Goal: Task Accomplishment & Management: Use online tool/utility

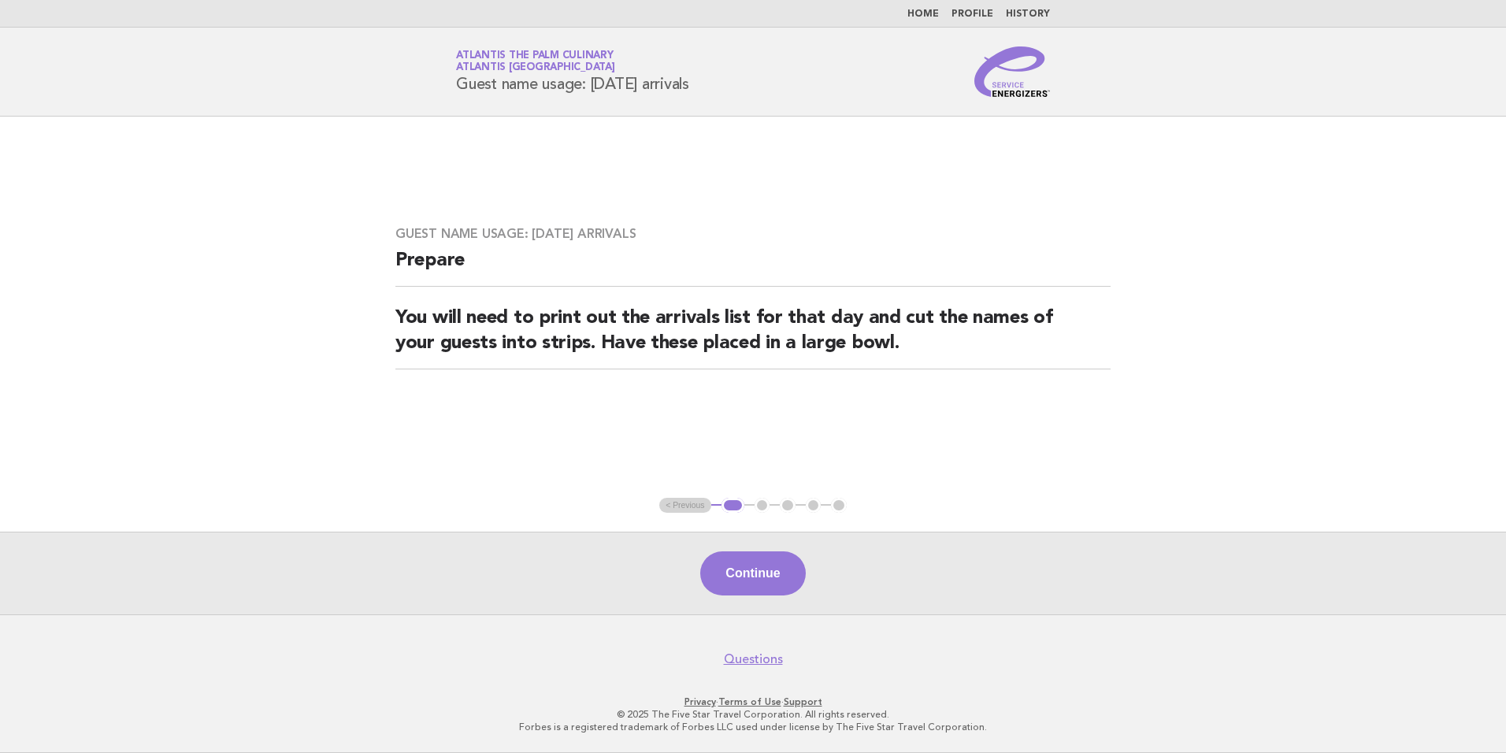
click at [926, 20] on li "Home" at bounding box center [923, 14] width 32 height 13
click at [929, 7] on nav "Home Profile History" at bounding box center [753, 14] width 1506 height 28
click at [930, 15] on link "Home" at bounding box center [923, 13] width 32 height 9
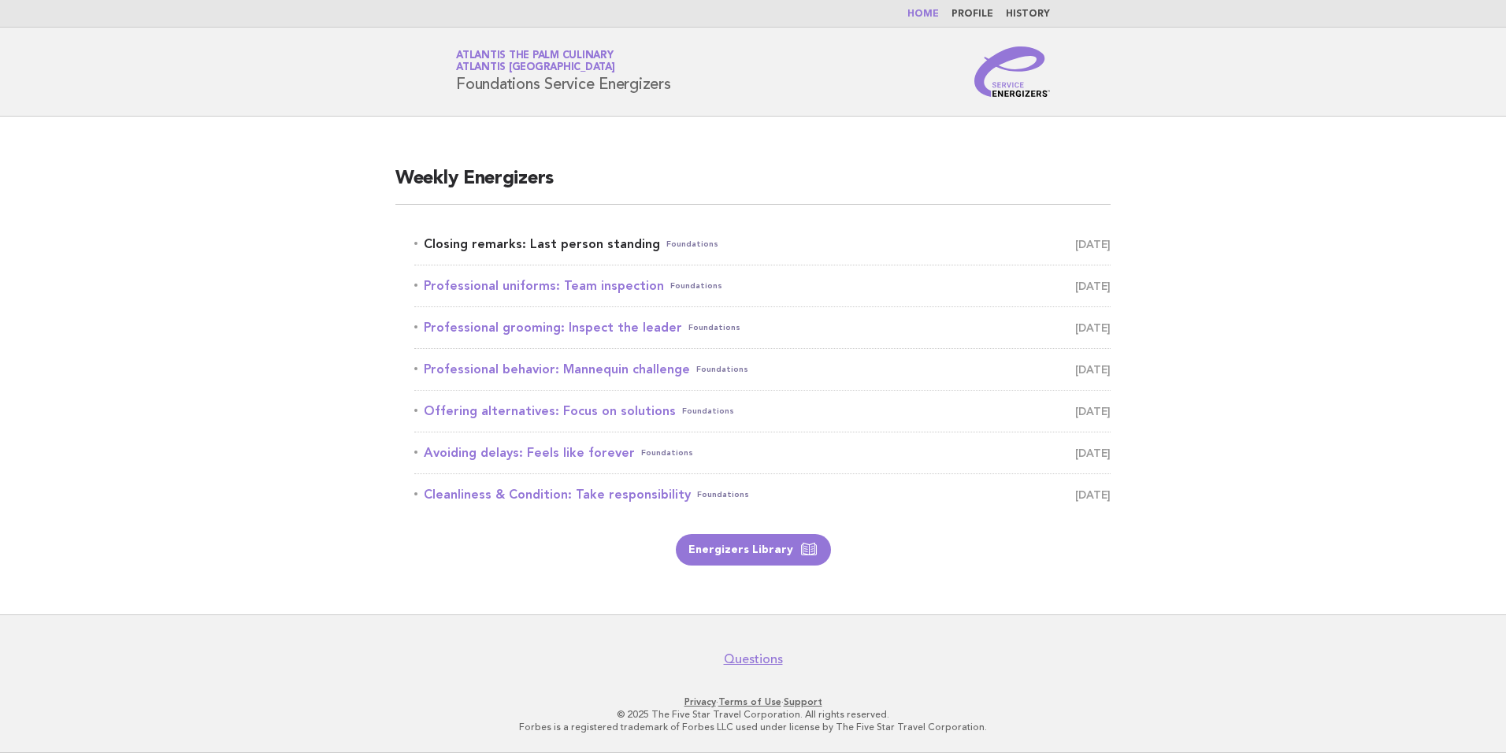
click at [502, 249] on link "Closing remarks: Last person standing Foundations September 2" at bounding box center [762, 244] width 696 height 22
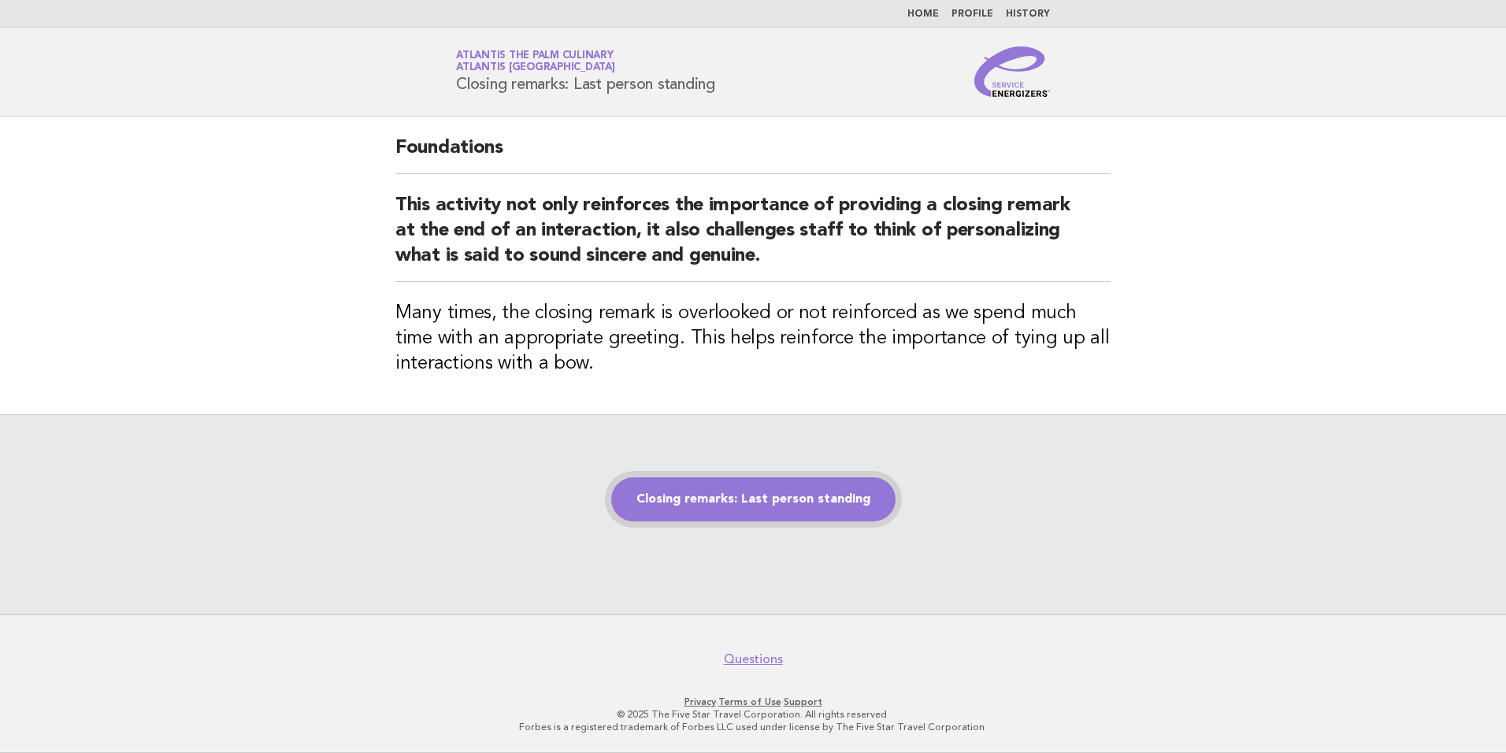
click at [722, 493] on link "Closing remarks: Last person standing" at bounding box center [753, 499] width 284 height 44
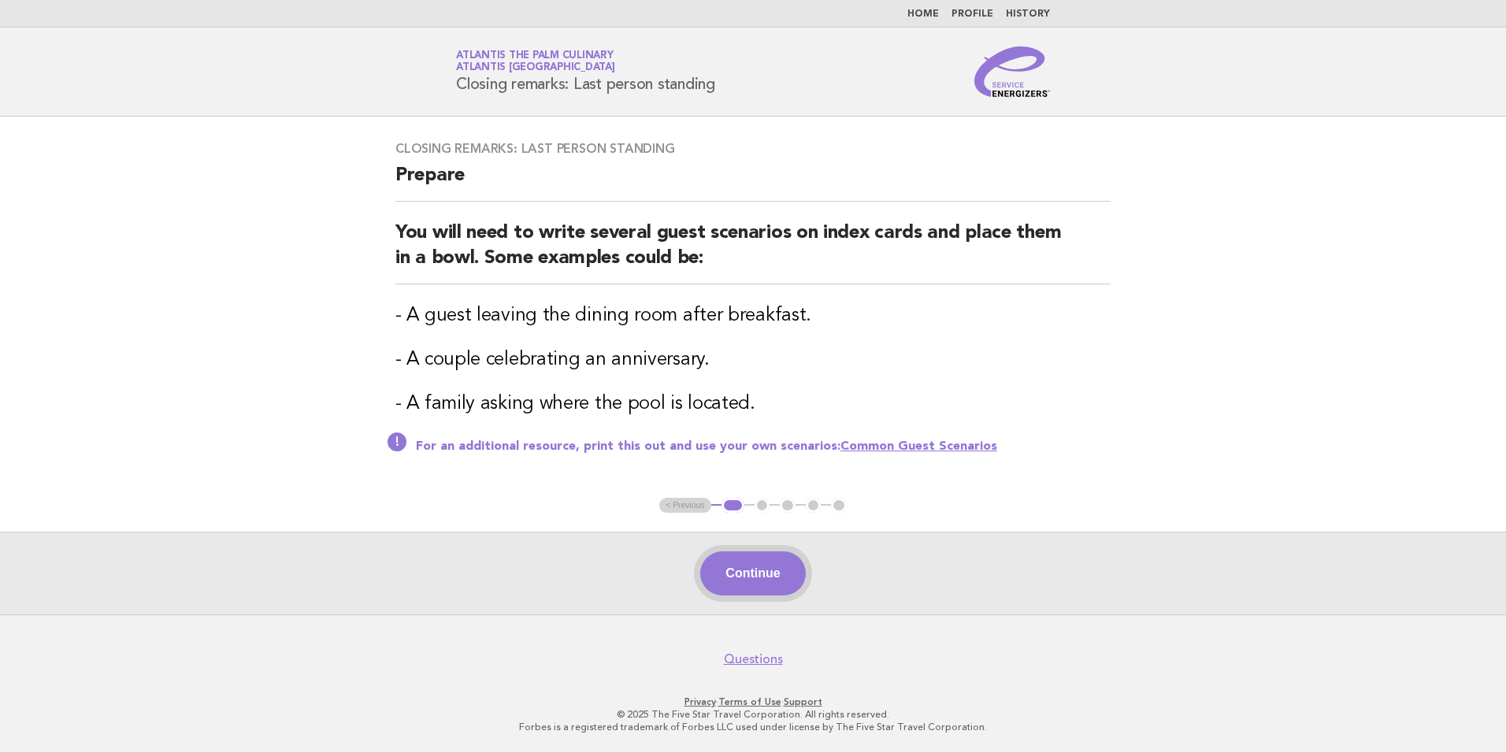
click at [756, 572] on button "Continue" at bounding box center [752, 573] width 105 height 44
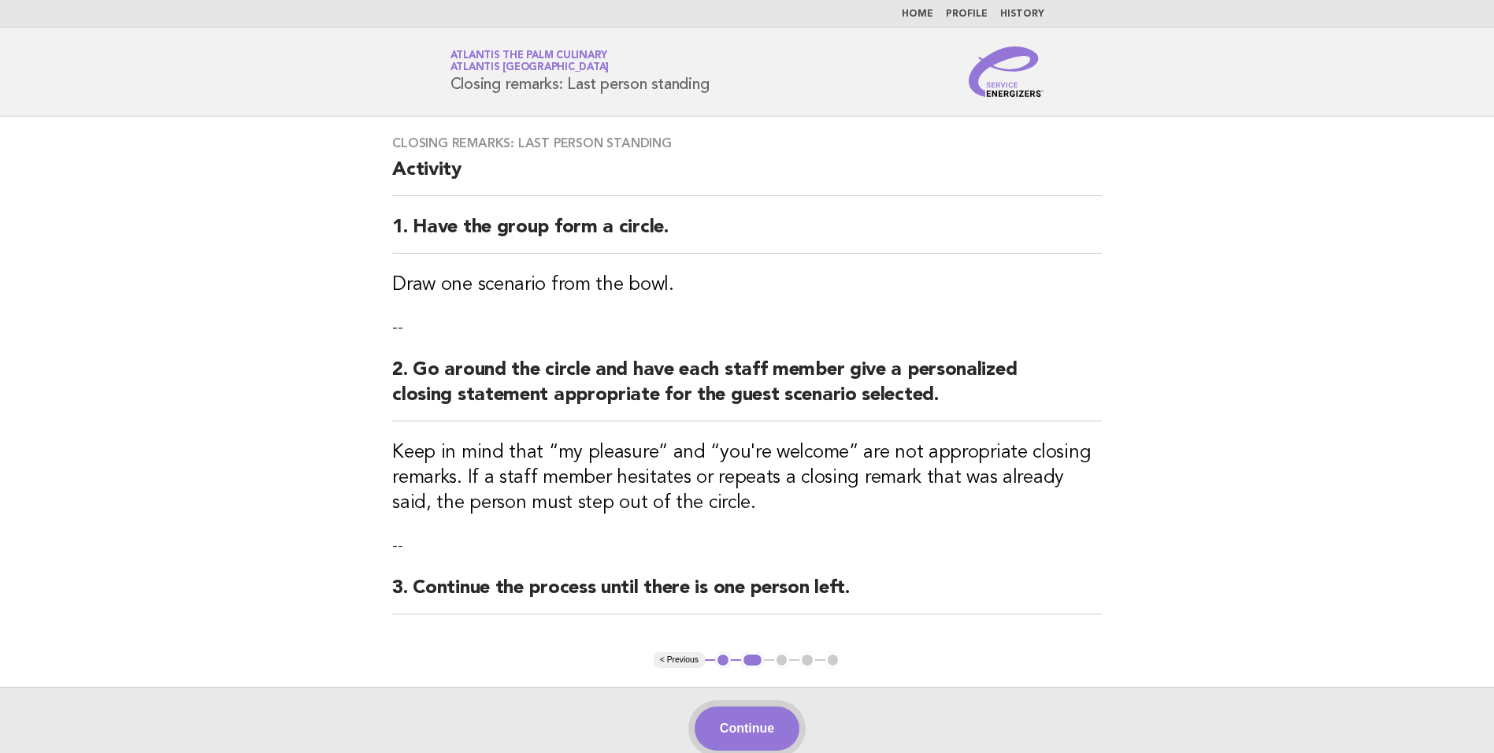
click at [725, 725] on button "Continue" at bounding box center [747, 728] width 105 height 44
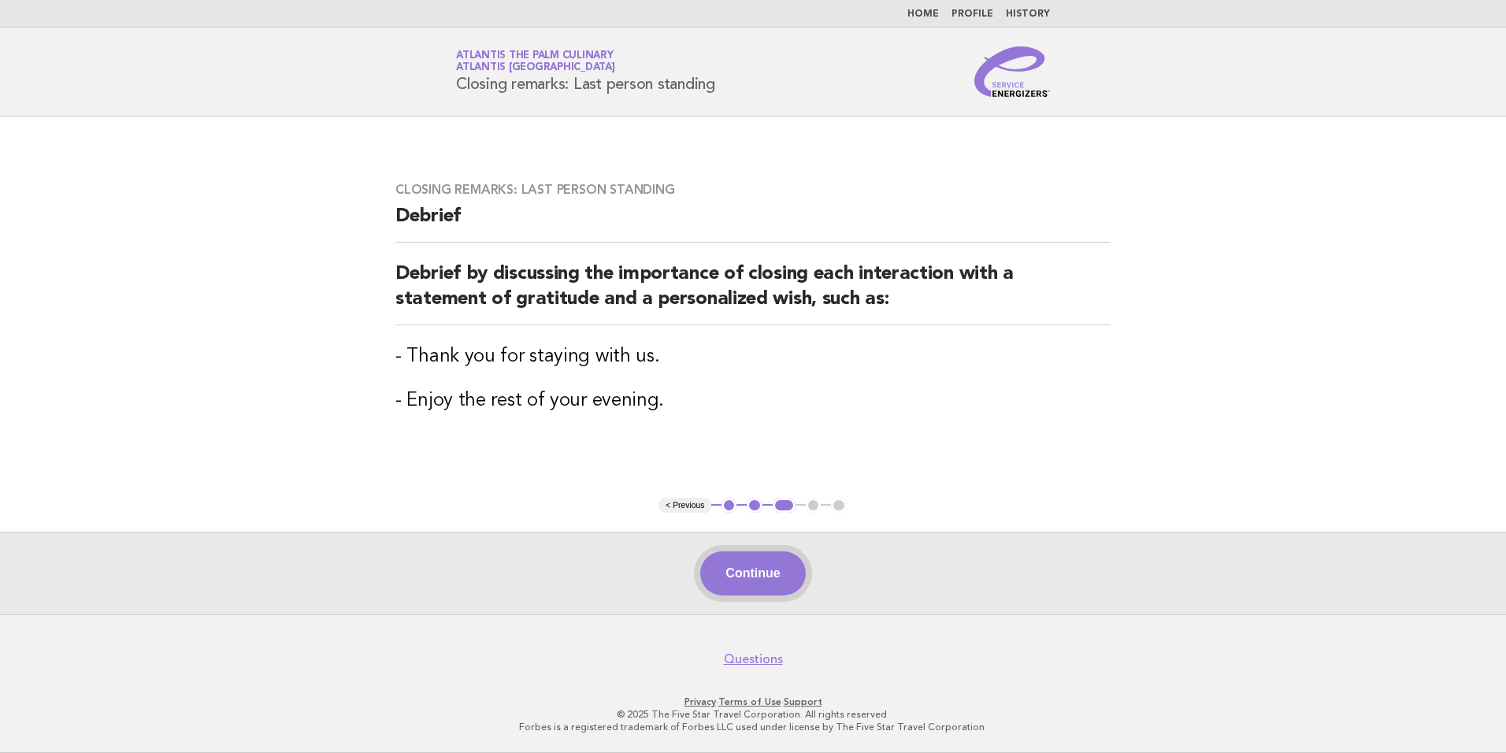
click at [726, 566] on button "Continue" at bounding box center [752, 573] width 105 height 44
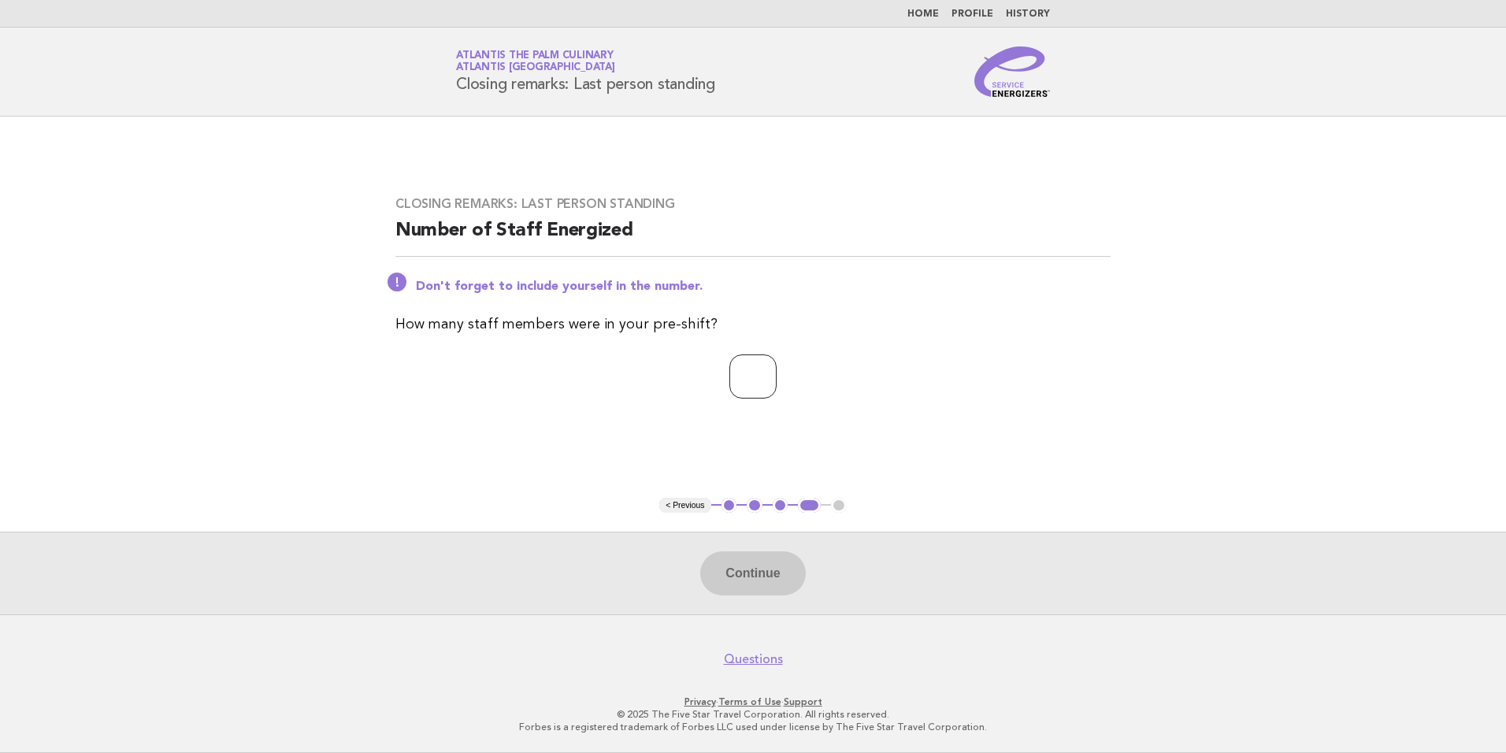
click at [743, 381] on input "number" at bounding box center [752, 376] width 47 height 44
type input "**"
click at [942, 377] on p "**" at bounding box center [752, 376] width 715 height 44
click at [720, 576] on button "Continue" at bounding box center [752, 573] width 105 height 44
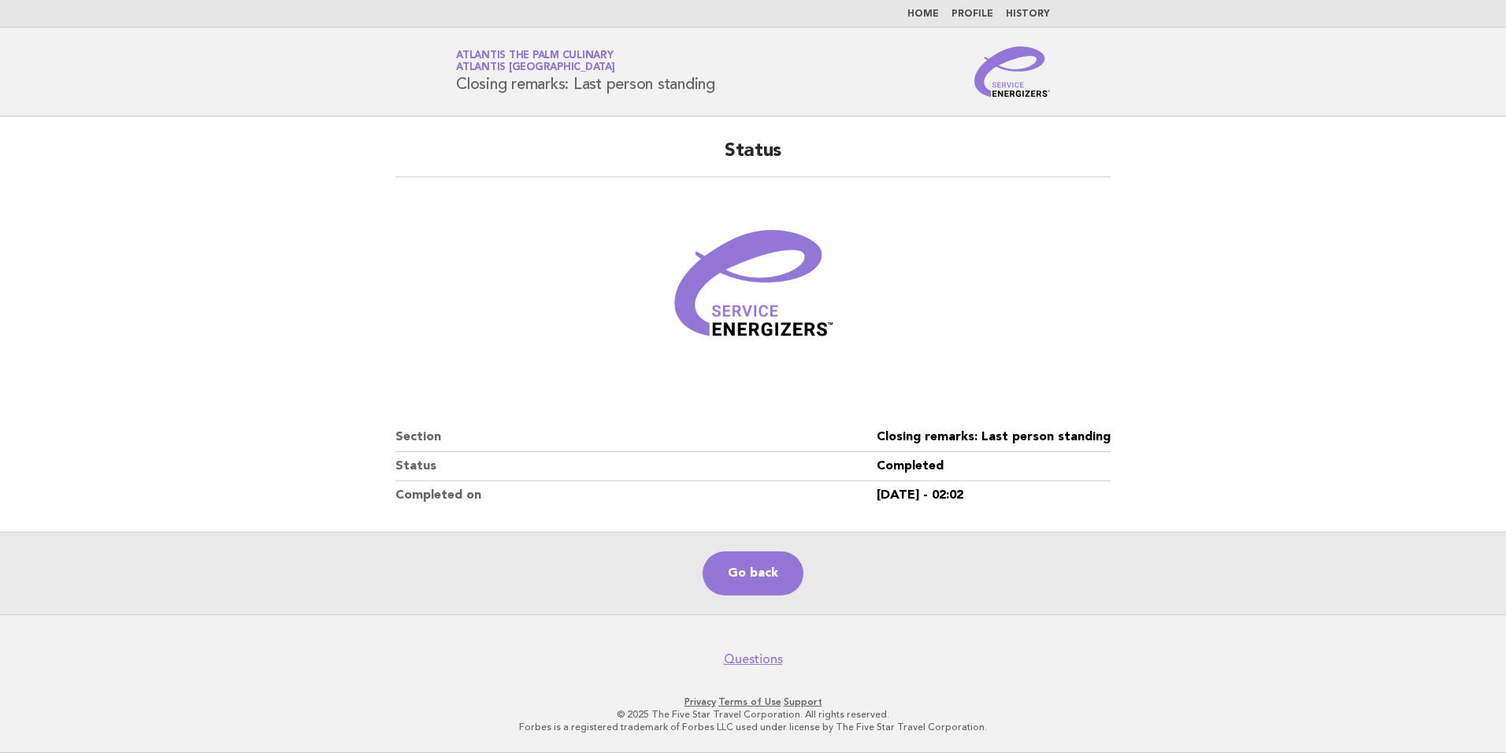
click at [927, 18] on link "Home" at bounding box center [923, 13] width 32 height 9
